Goal: Check status: Check status

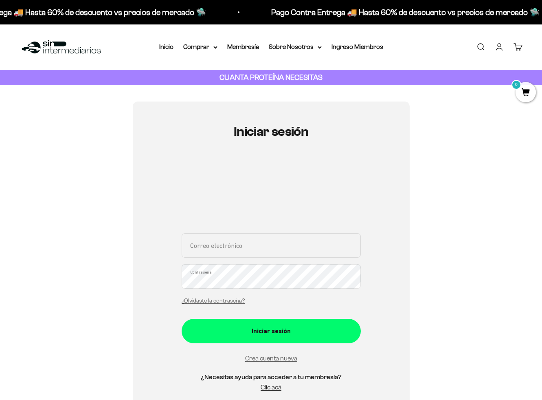
type input "[EMAIL_ADDRESS][DOMAIN_NAME]"
click at [271, 332] on form "[EMAIL_ADDRESS][DOMAIN_NAME] Correo electrónico Contraseña ¿Olvidaste la contra…" at bounding box center [271, 298] width 179 height 130
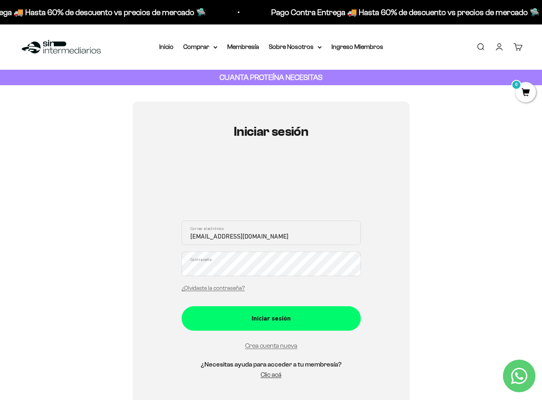
click at [465, 249] on div "Iniciar sesión [EMAIL_ADDRESS][DOMAIN_NAME] Correo electrónico Contraseña ¿Olvi…" at bounding box center [271, 255] width 503 height 309
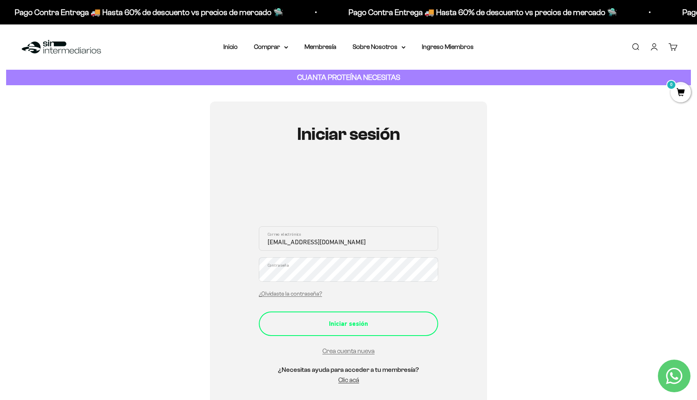
click at [362, 319] on div "Iniciar sesión" at bounding box center [348, 323] width 147 height 11
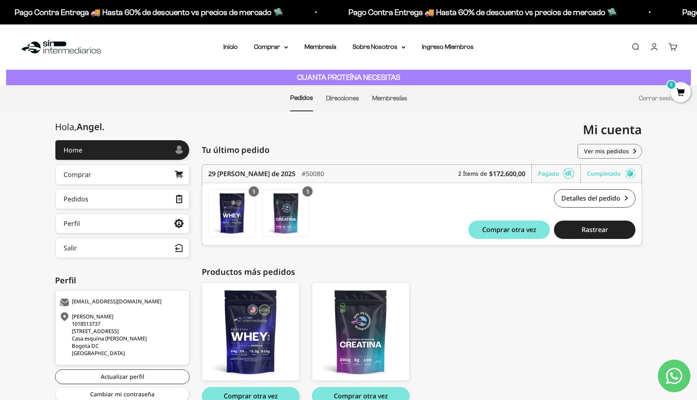
click at [649, 48] on link "Cuenta" at bounding box center [653, 46] width 9 height 9
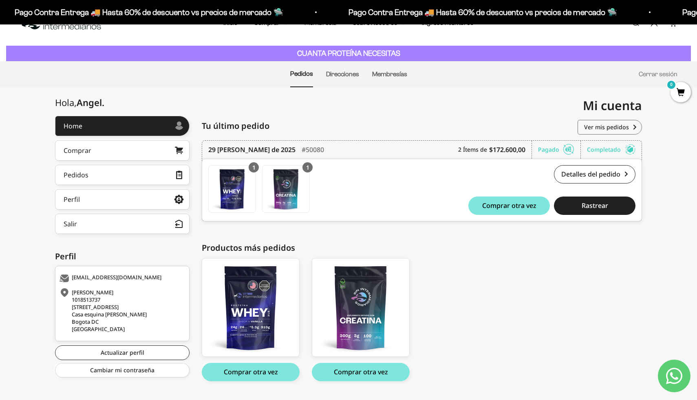
scroll to position [24, 0]
click at [614, 133] on link "Ver mis pedidos" at bounding box center [609, 127] width 64 height 15
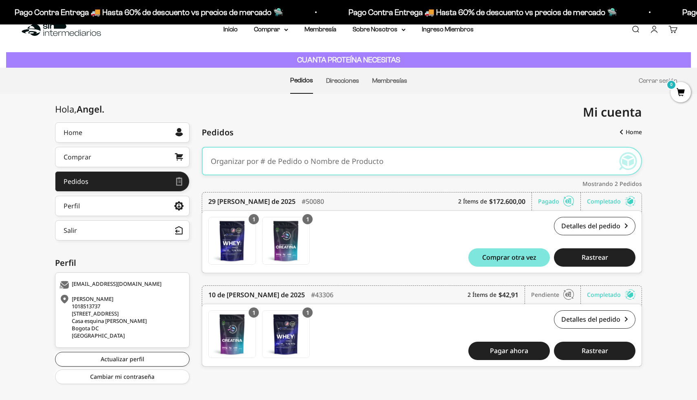
scroll to position [28, 0]
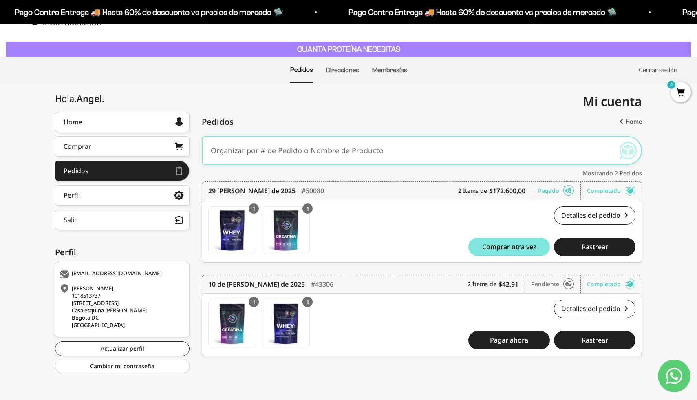
click at [625, 125] on link "Home" at bounding box center [627, 121] width 29 height 15
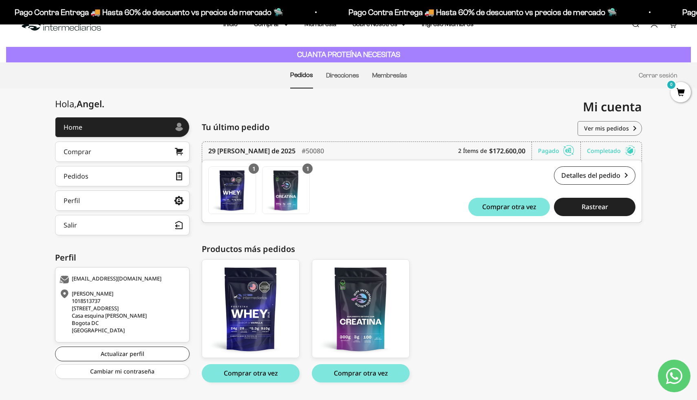
scroll to position [44, 0]
